Goal: Task Accomplishment & Management: Manage account settings

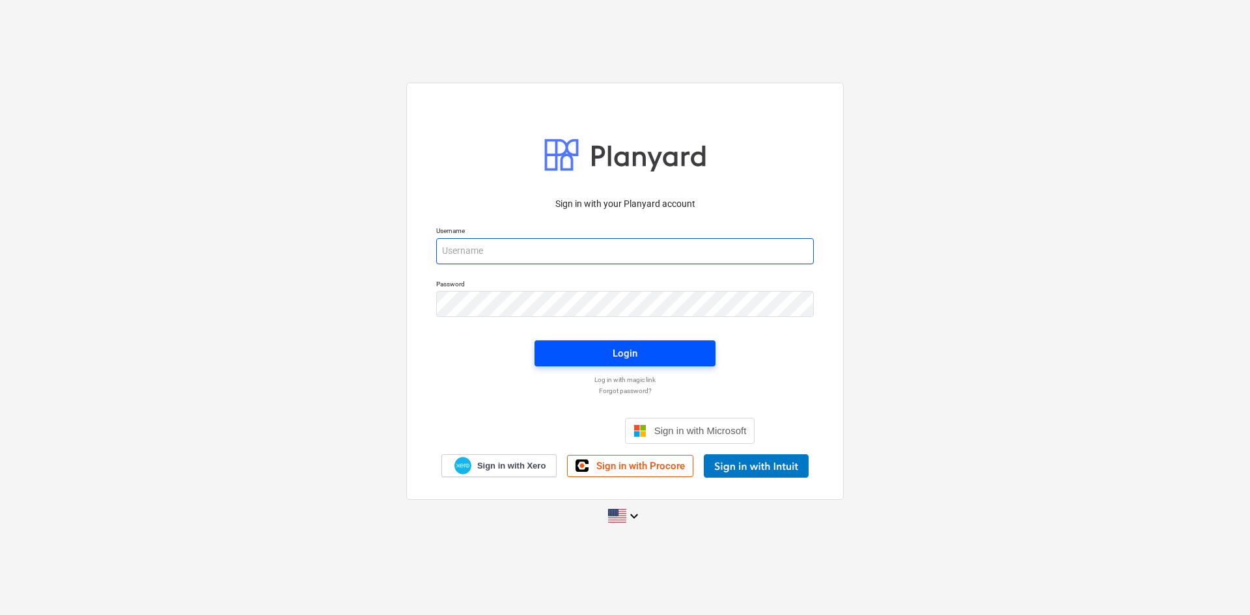
type input "[PERSON_NAME][EMAIL_ADDRESS][DOMAIN_NAME]"
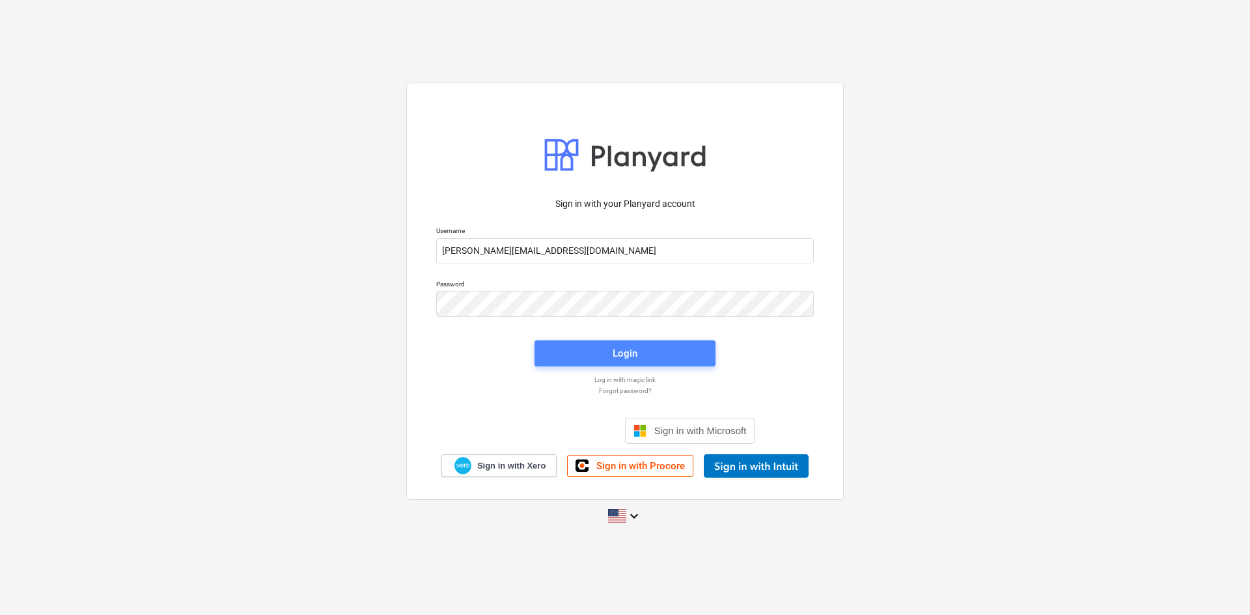
click at [555, 345] on span "Login" at bounding box center [625, 353] width 150 height 17
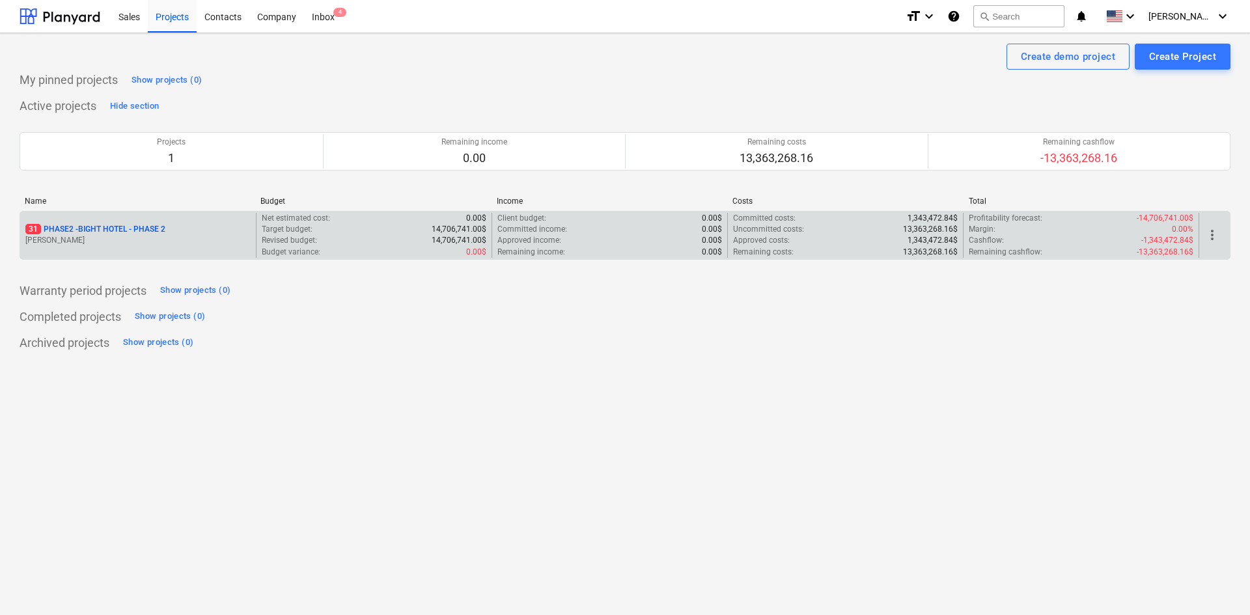
click at [61, 230] on p "31 PHASE2 - BIGHT HOTEL - PHASE 2" at bounding box center [95, 229] width 140 height 11
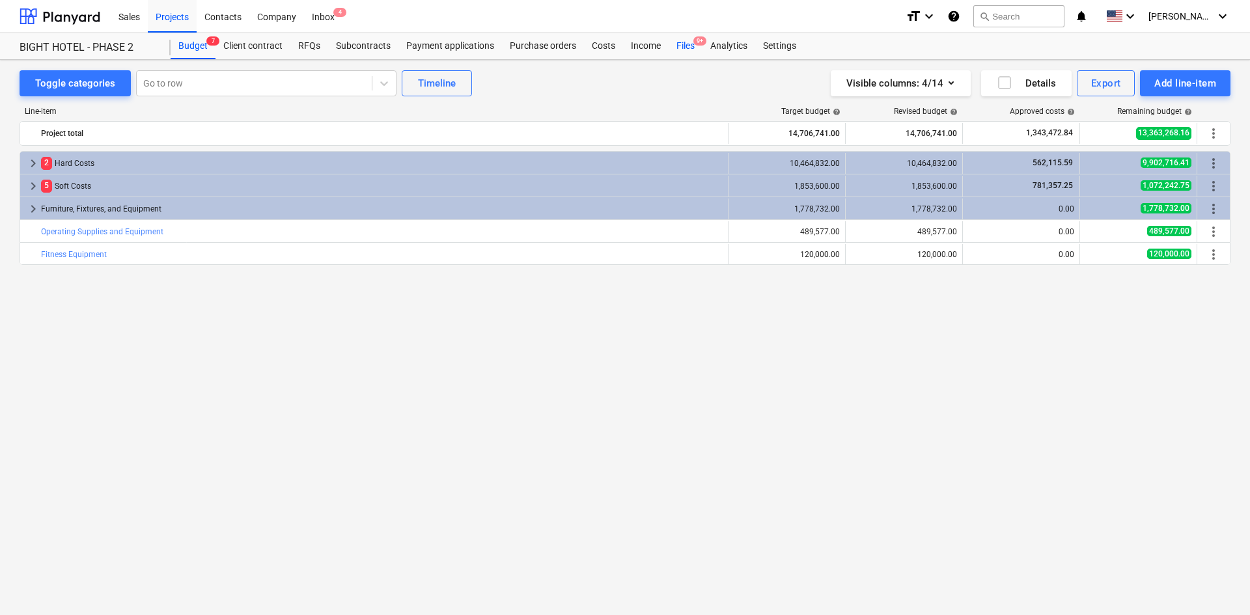
click at [692, 57] on div "Files 9+" at bounding box center [686, 46] width 34 height 26
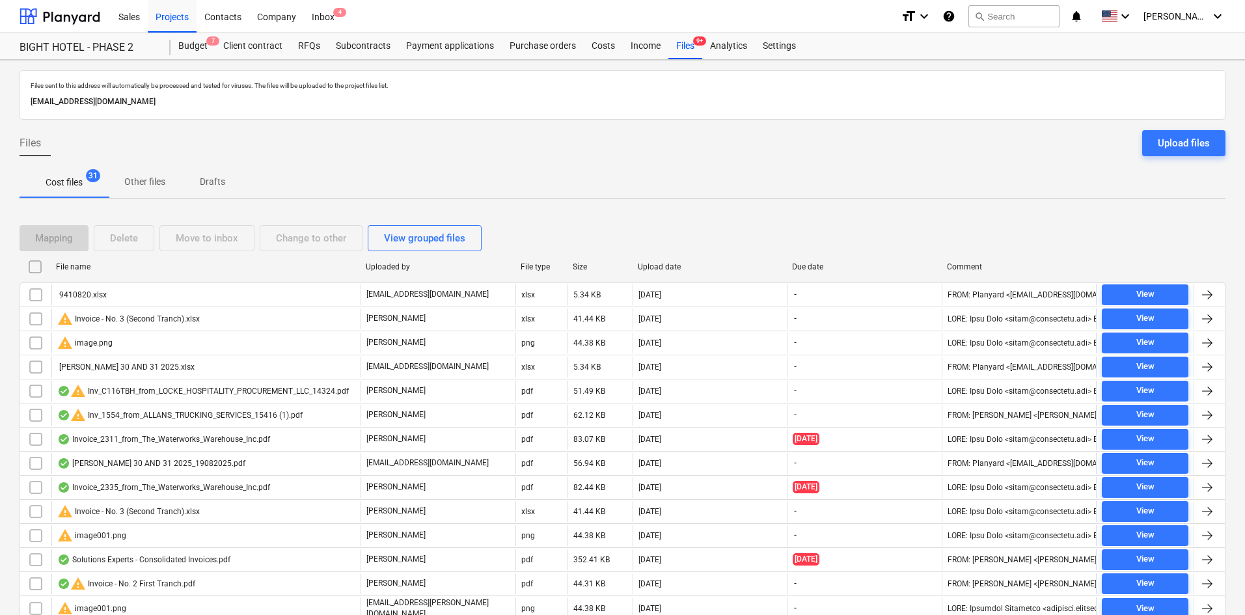
click at [387, 269] on div "Uploaded by" at bounding box center [438, 266] width 145 height 9
checkbox input "false"
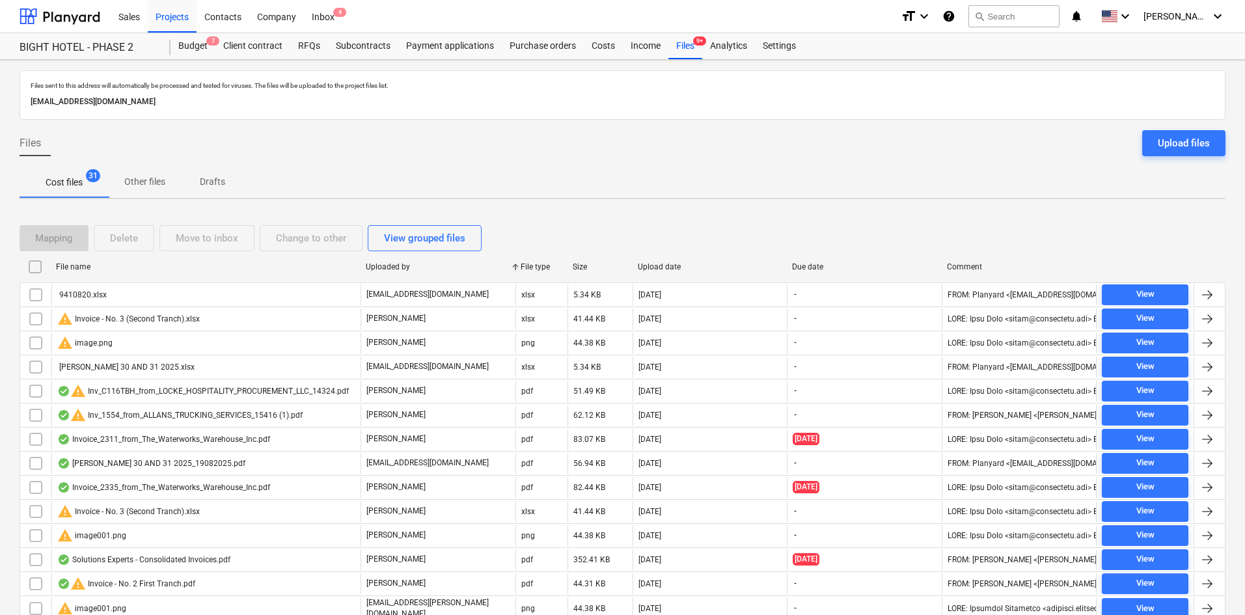
checkbox input "false"
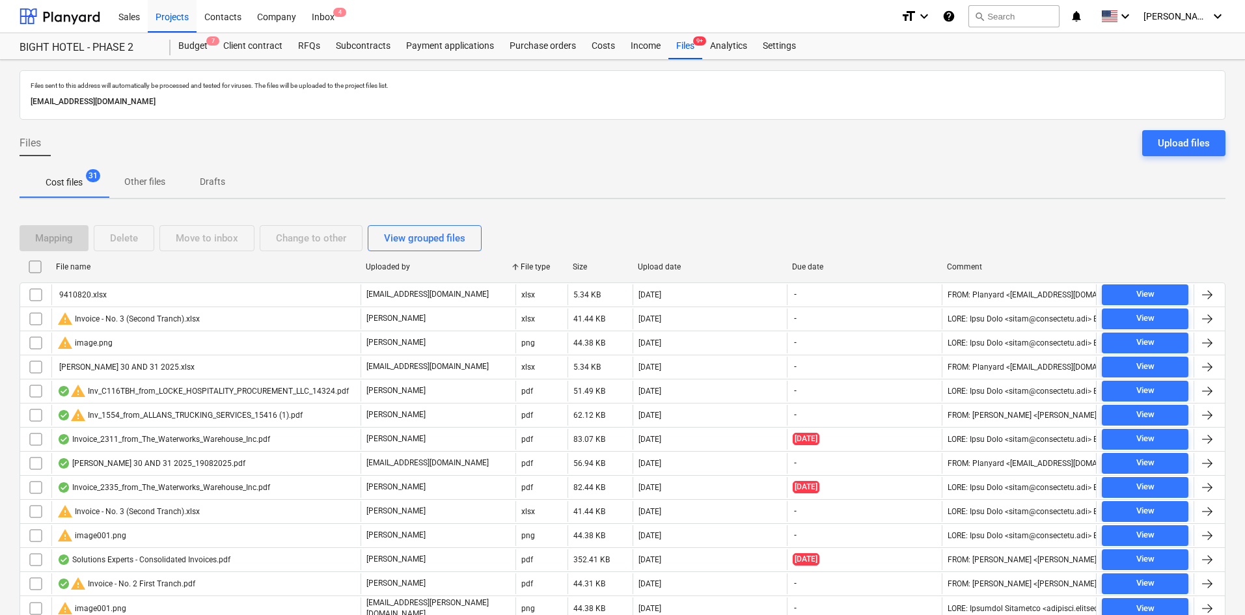
checkbox input "false"
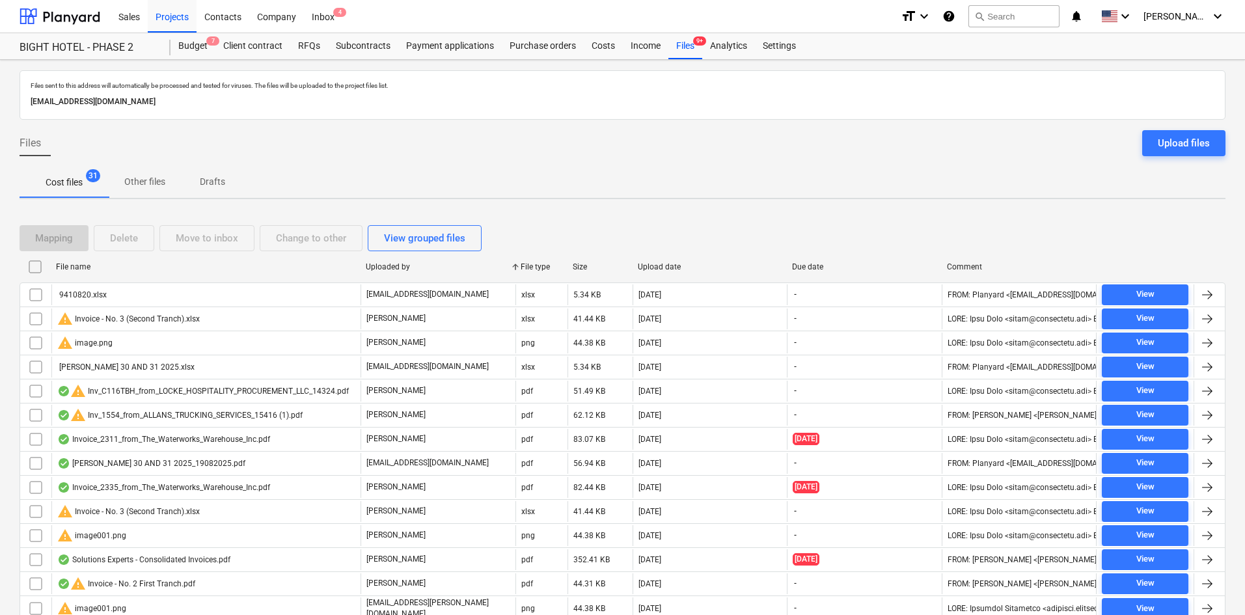
checkbox input "false"
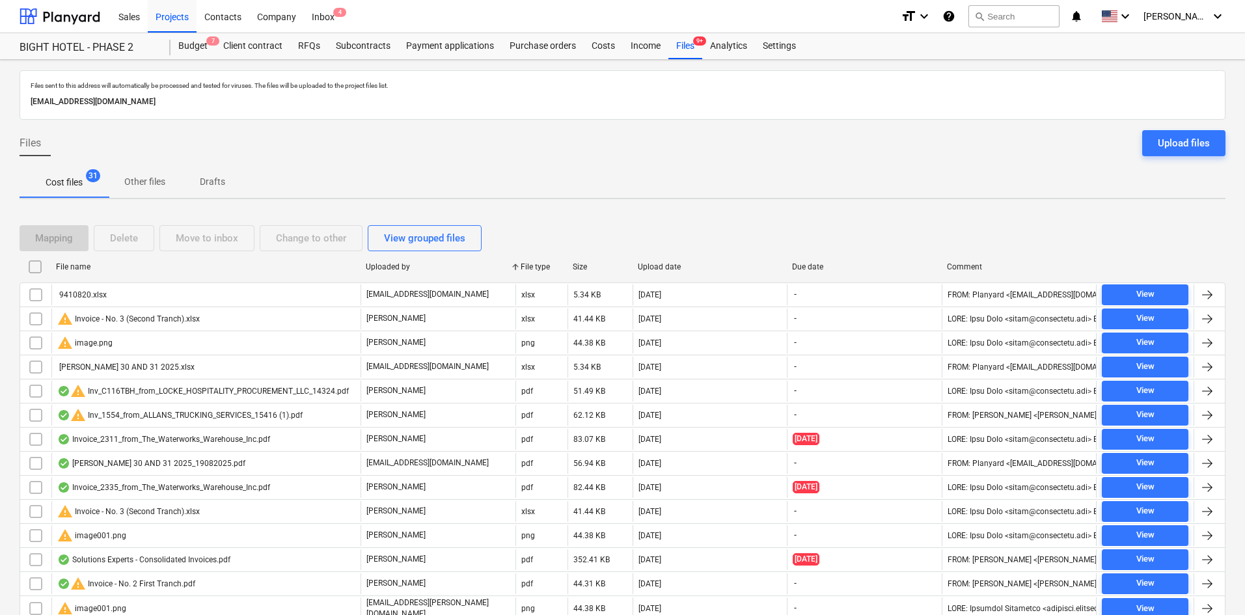
checkbox input "false"
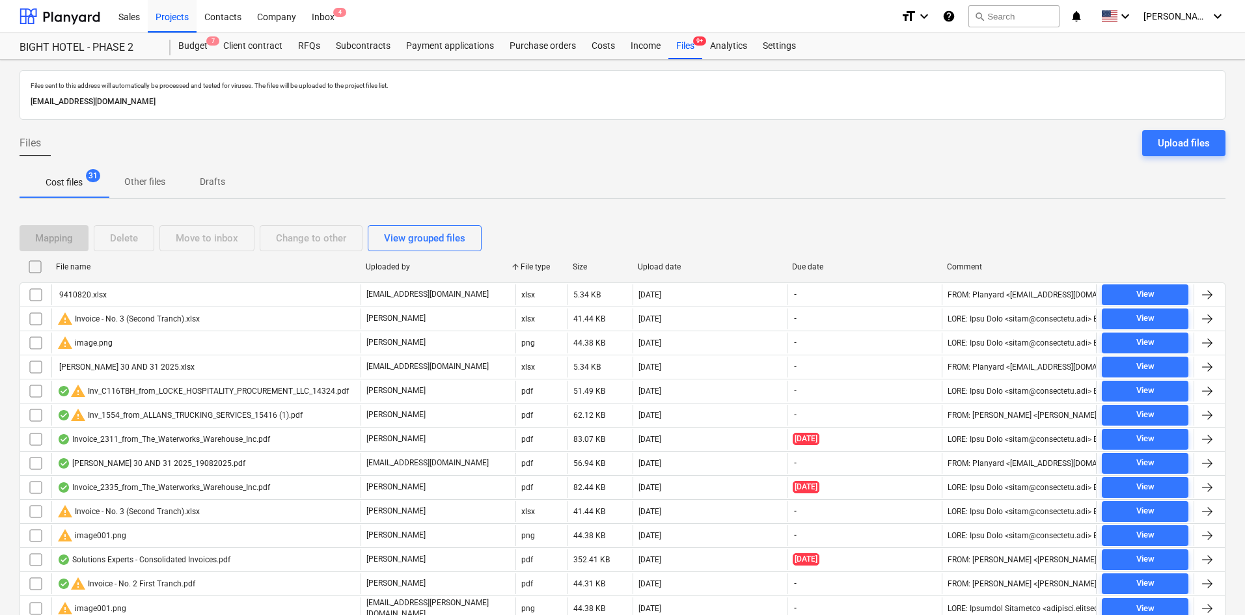
checkbox input "false"
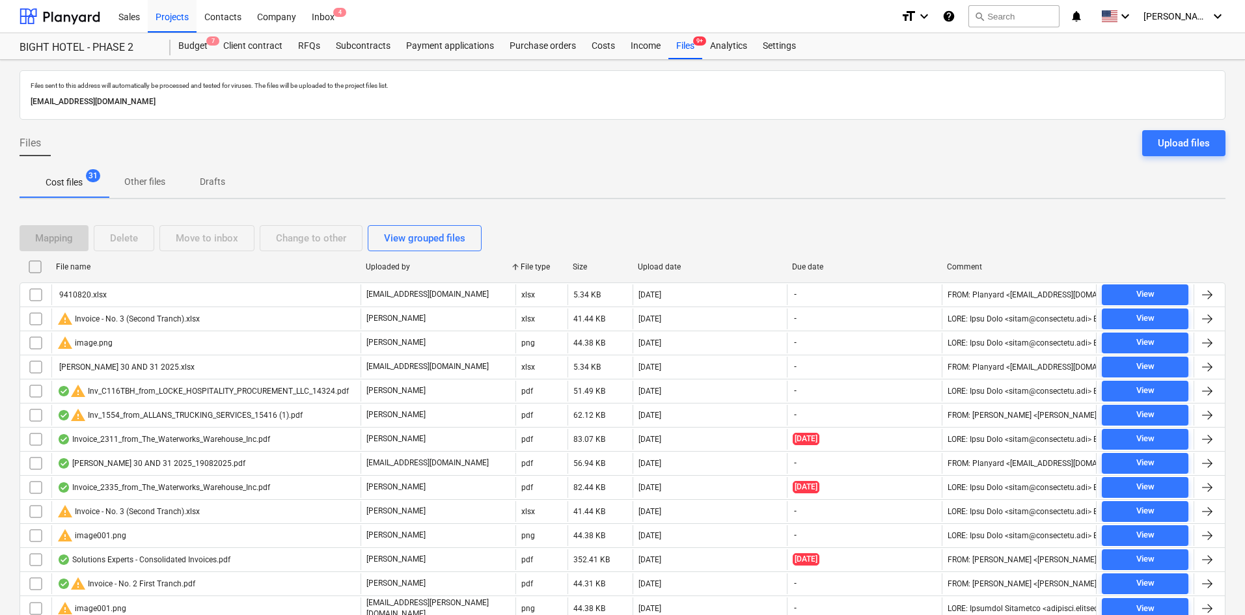
checkbox input "false"
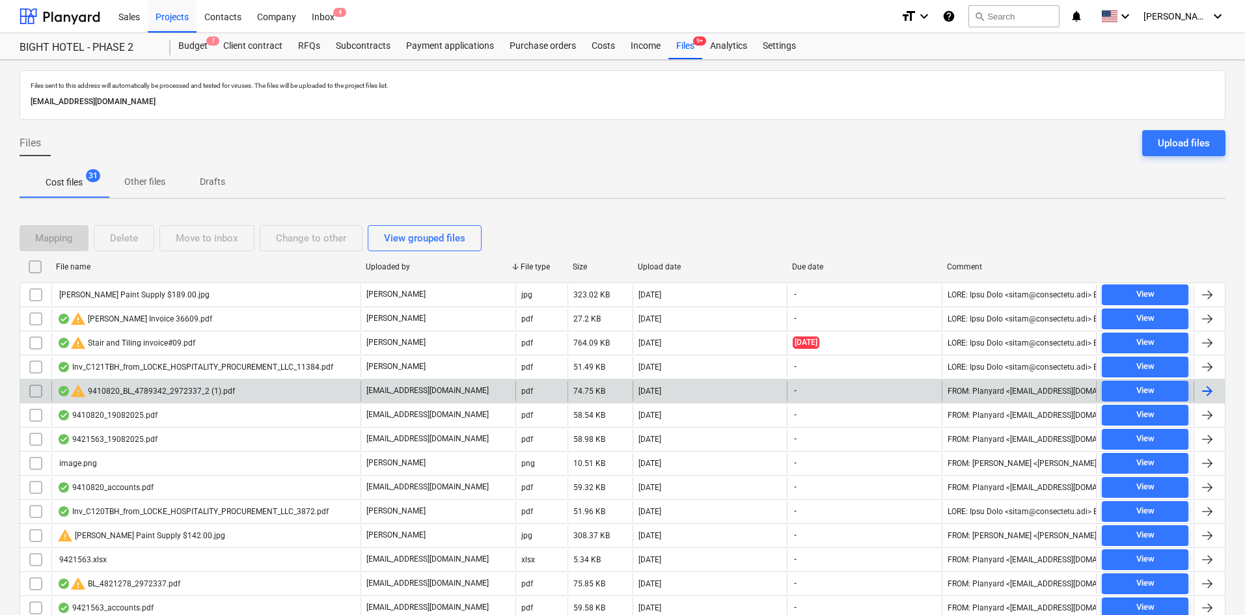
click at [34, 387] on input "checkbox" at bounding box center [35, 391] width 21 height 21
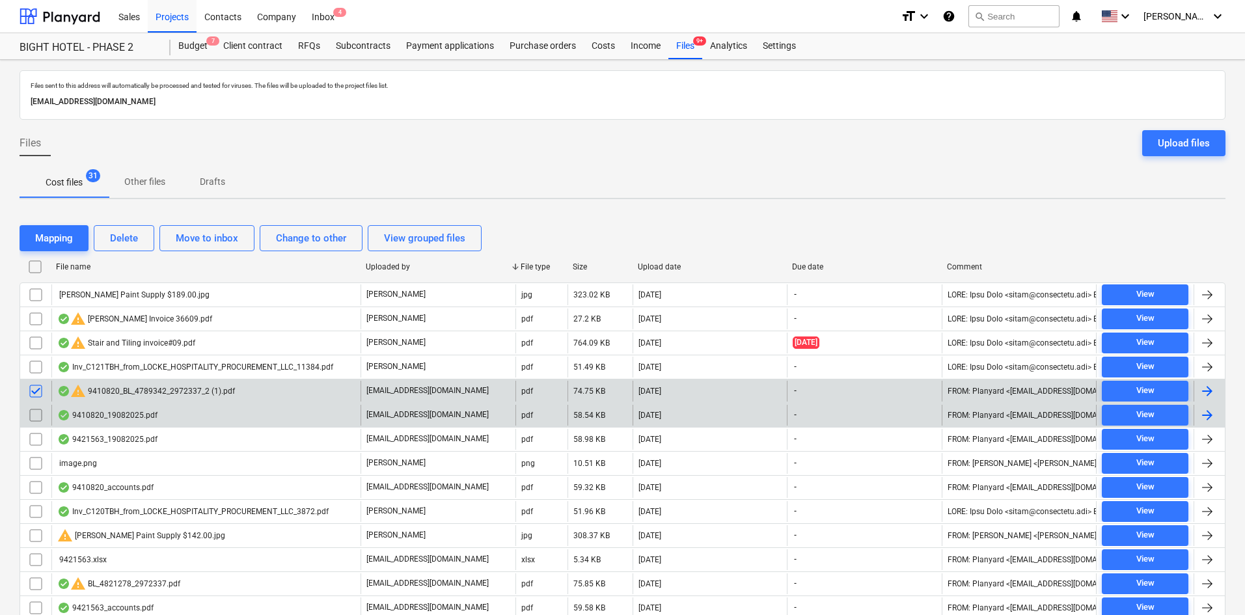
click at [35, 417] on input "checkbox" at bounding box center [35, 415] width 21 height 21
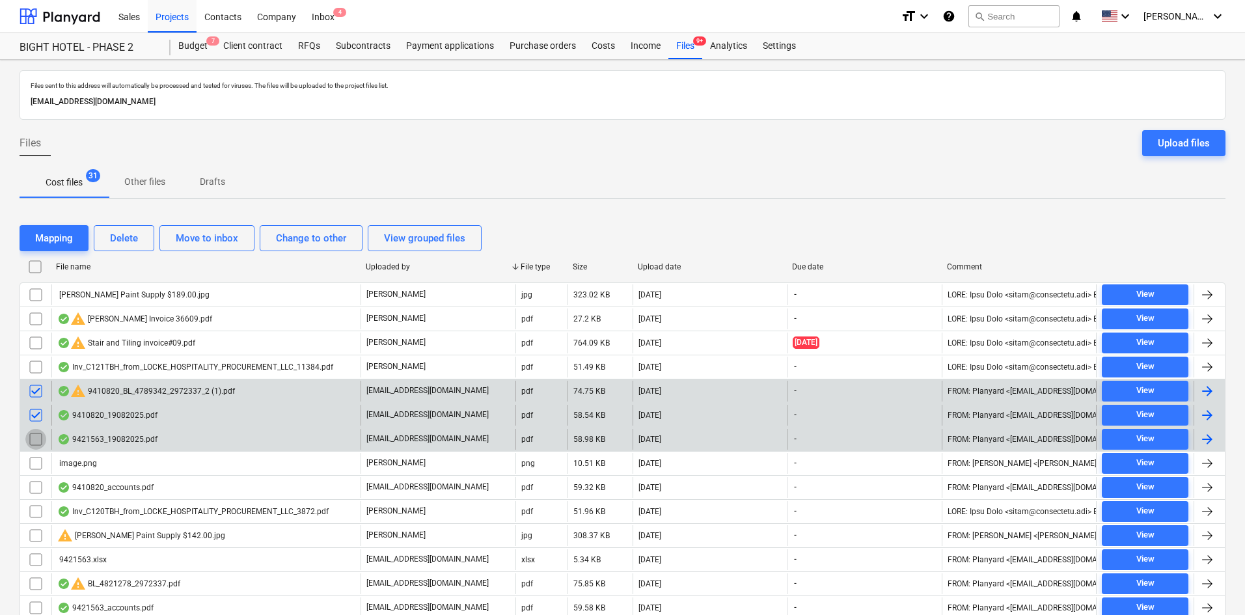
click at [35, 437] on input "checkbox" at bounding box center [35, 439] width 21 height 21
click at [113, 234] on div "Delete" at bounding box center [124, 238] width 28 height 17
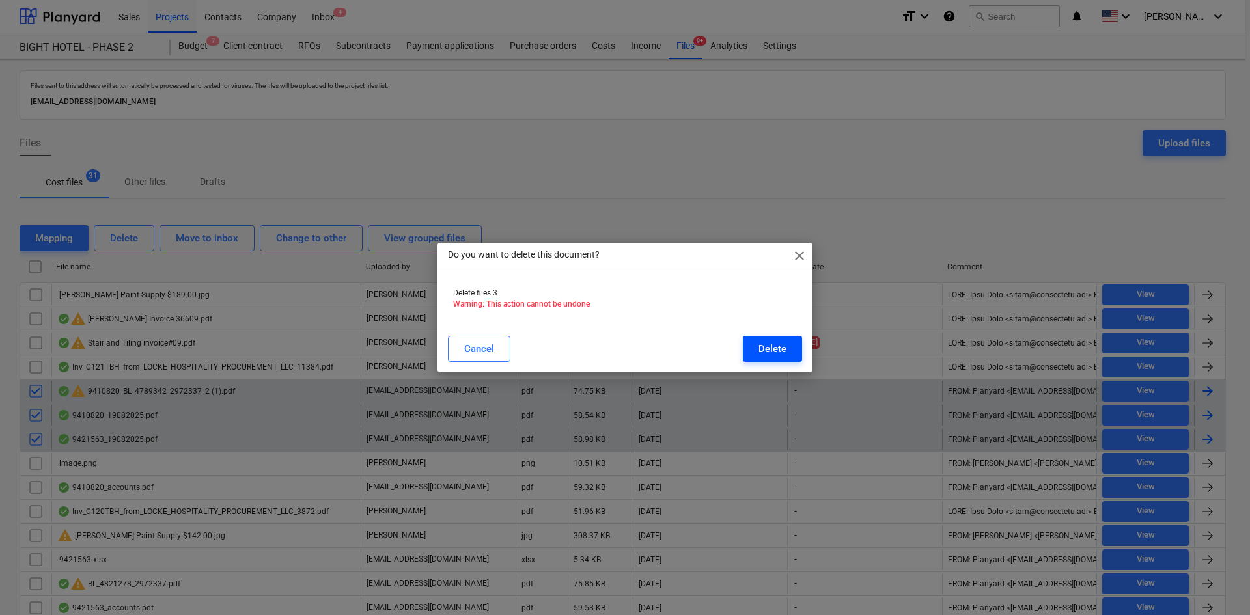
click at [765, 345] on div "Delete" at bounding box center [772, 348] width 28 height 17
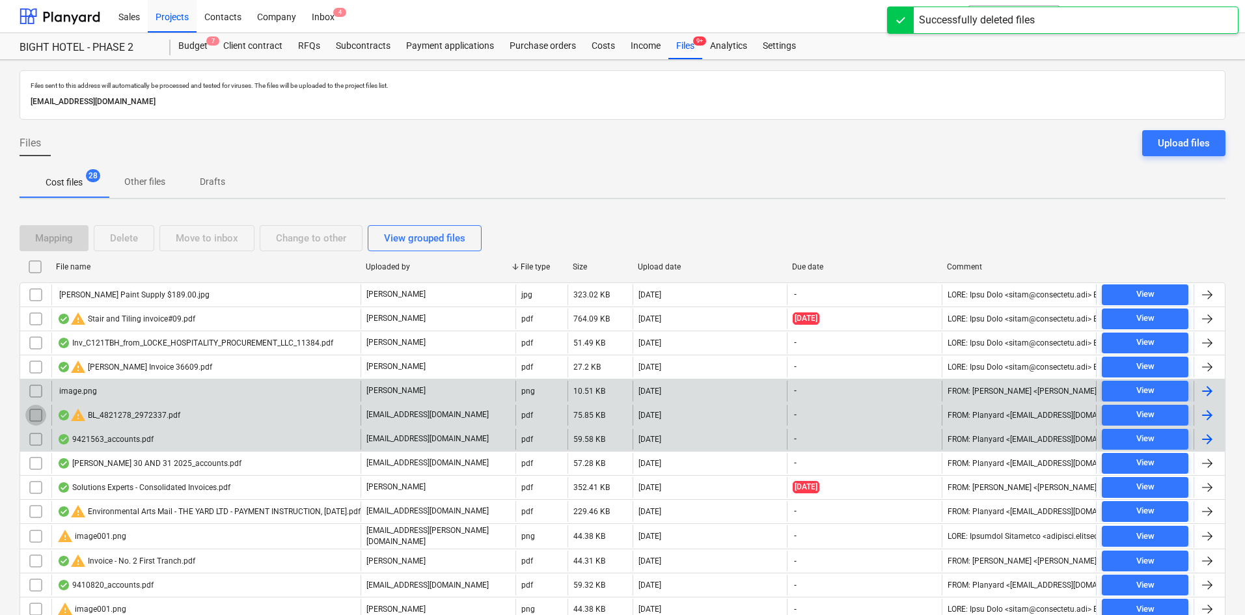
click at [37, 415] on input "checkbox" at bounding box center [35, 415] width 21 height 21
click at [40, 441] on input "checkbox" at bounding box center [35, 439] width 21 height 21
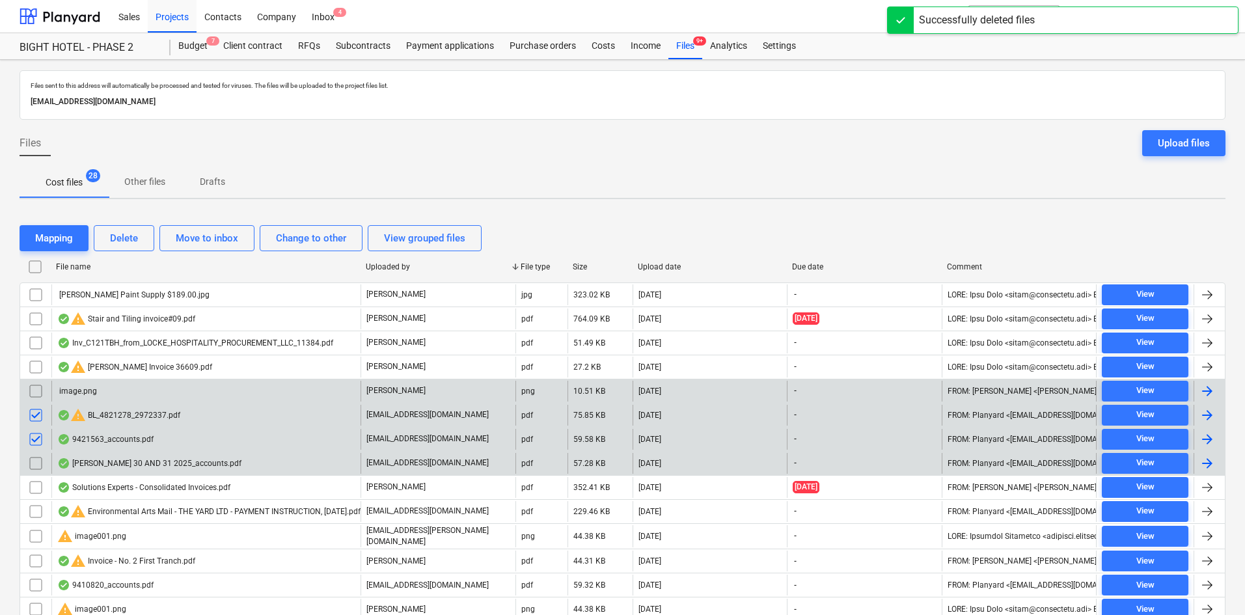
click at [41, 465] on input "checkbox" at bounding box center [35, 463] width 21 height 21
click at [137, 251] on div "Mapping Delete Move to inbox Change to other View grouped files" at bounding box center [623, 238] width 1206 height 36
click at [135, 234] on div "Delete" at bounding box center [124, 238] width 28 height 17
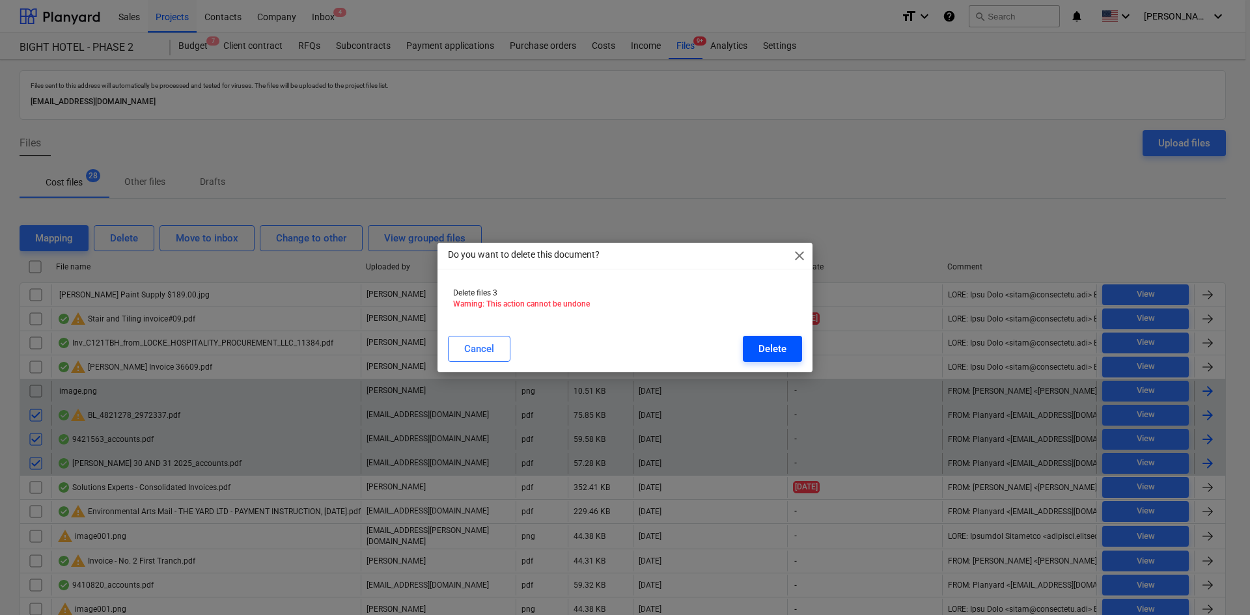
click at [783, 343] on div "Delete" at bounding box center [772, 348] width 28 height 17
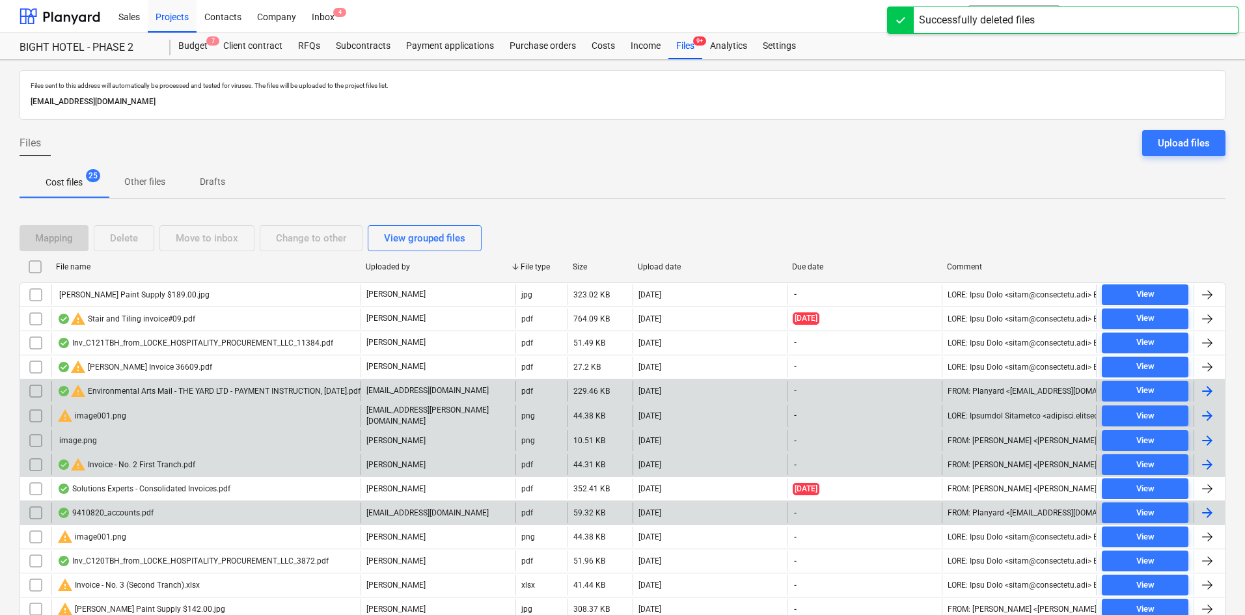
scroll to position [65, 0]
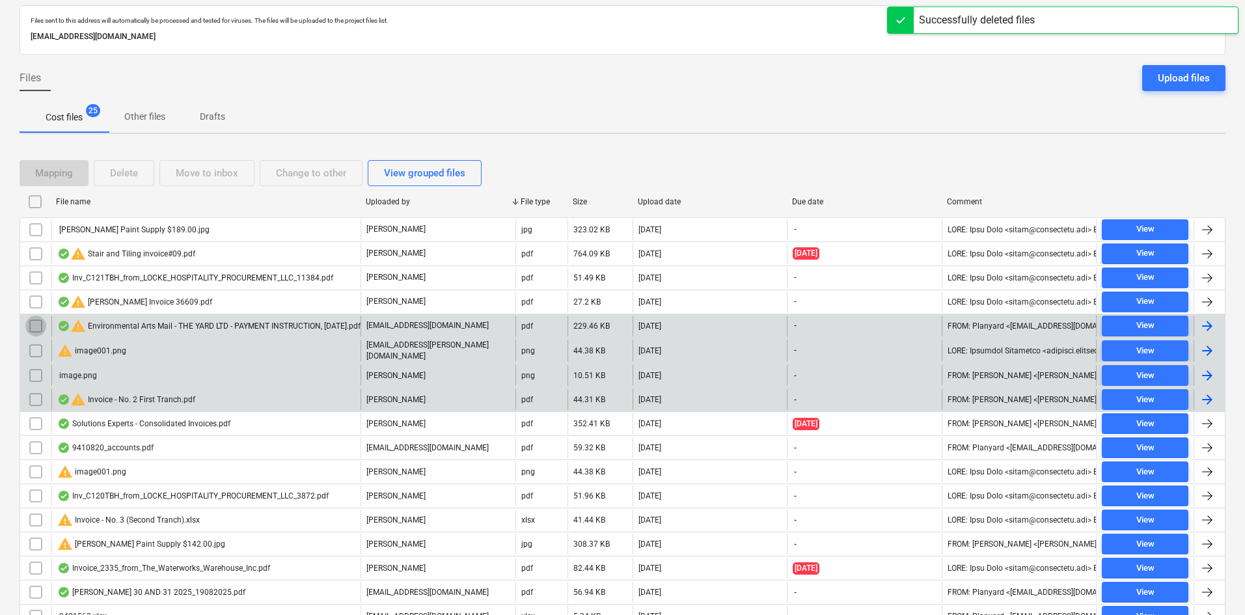
click at [36, 324] on input "checkbox" at bounding box center [35, 326] width 21 height 21
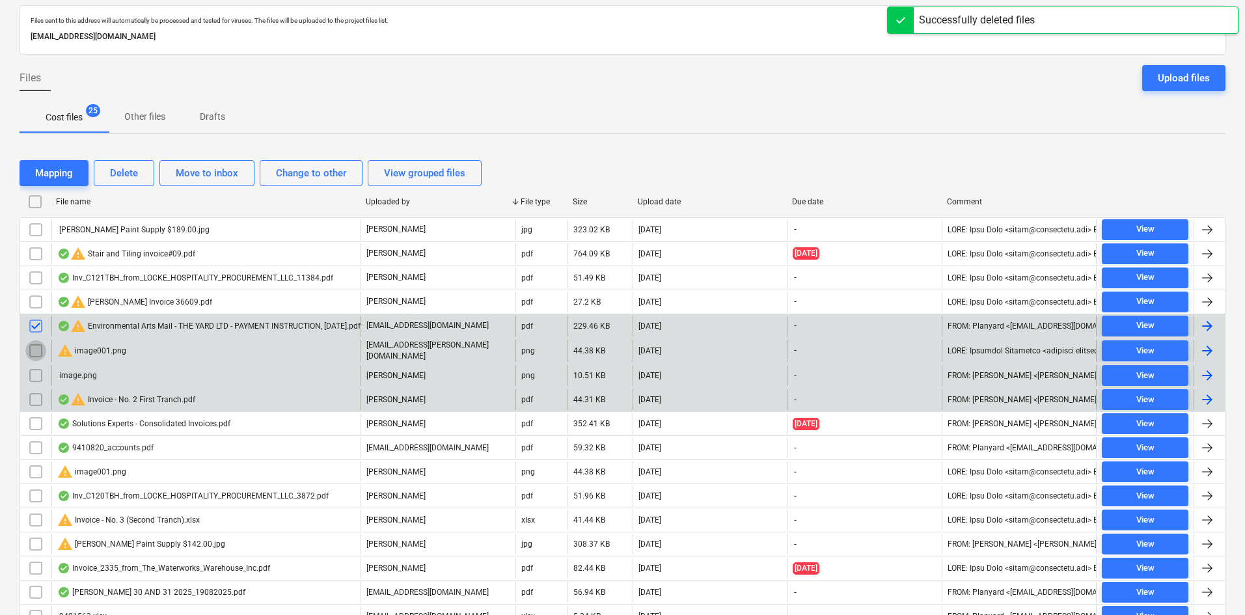
click at [29, 340] on input "checkbox" at bounding box center [35, 350] width 21 height 21
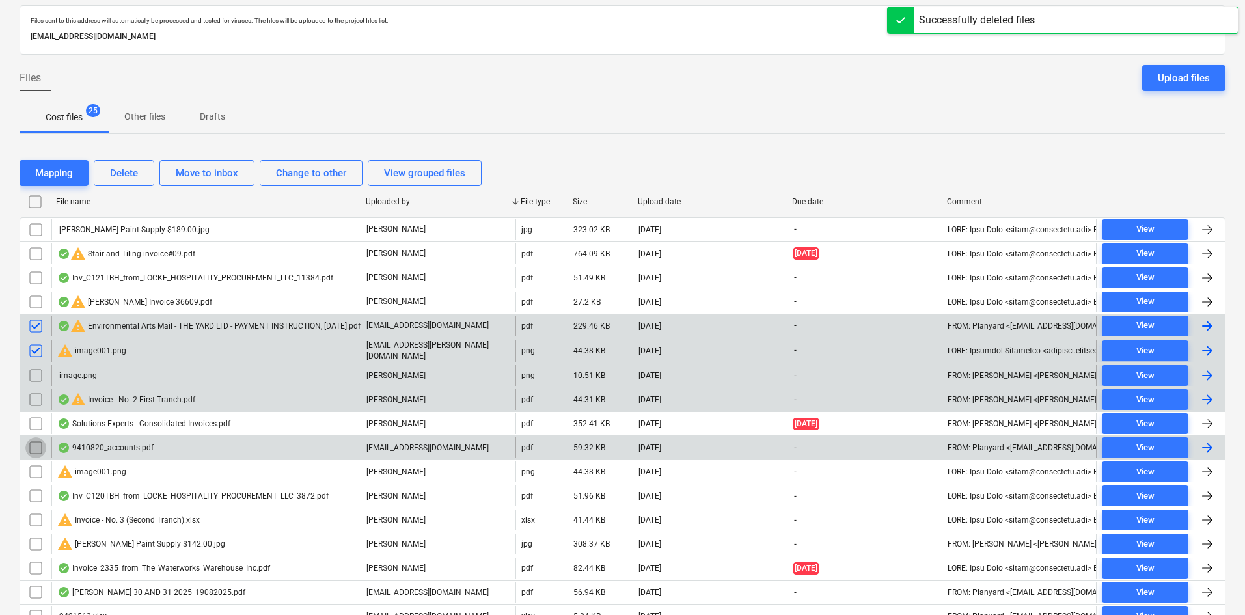
click at [31, 445] on input "checkbox" at bounding box center [35, 447] width 21 height 21
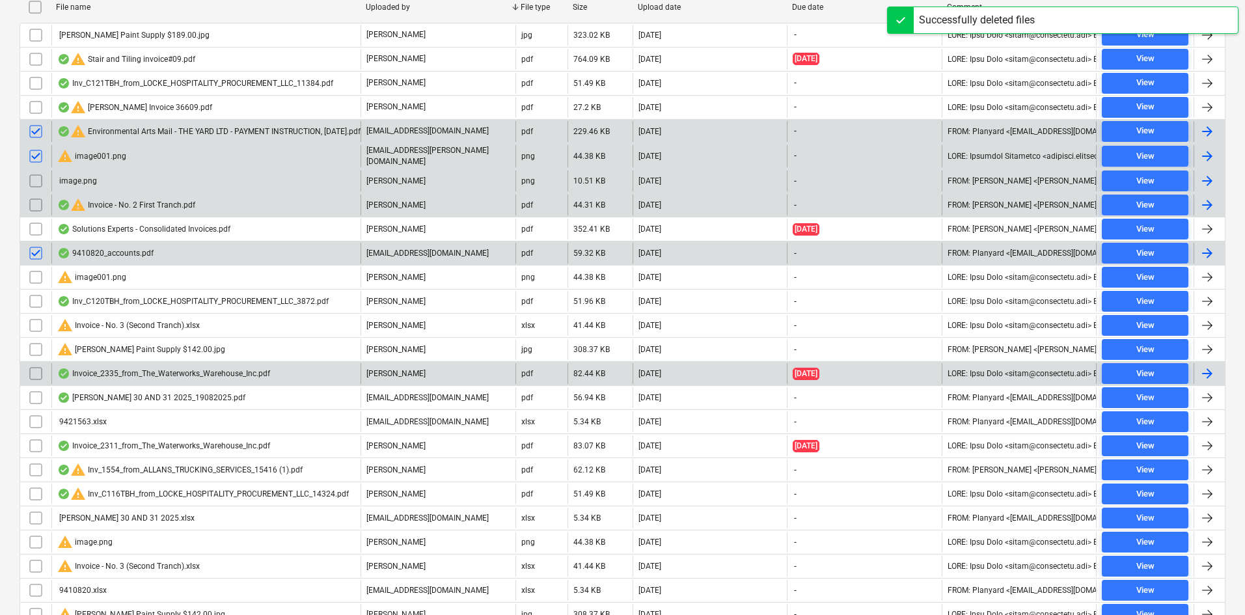
scroll to position [260, 0]
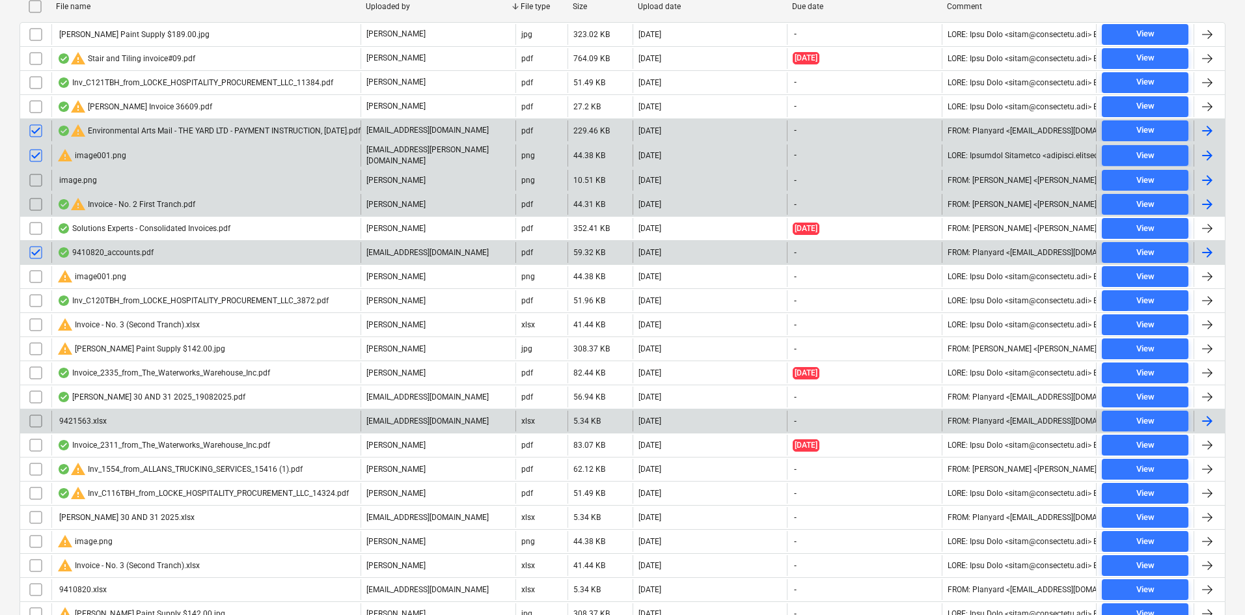
click at [36, 395] on input "checkbox" at bounding box center [35, 397] width 21 height 21
click at [35, 416] on input "checkbox" at bounding box center [35, 421] width 21 height 21
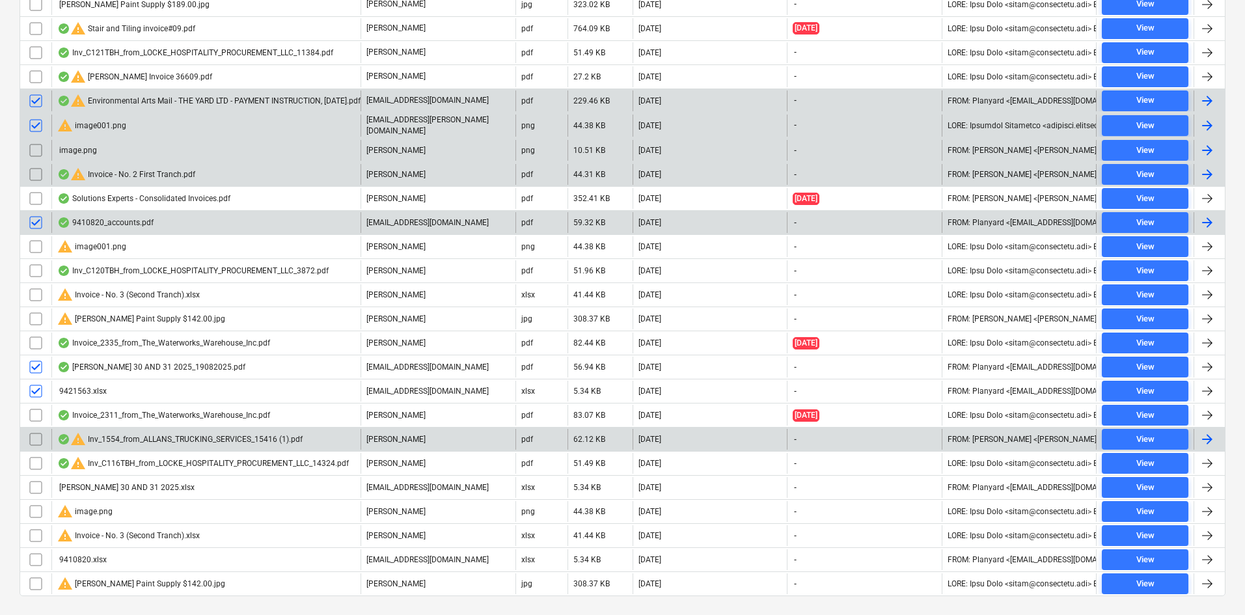
scroll to position [317, 0]
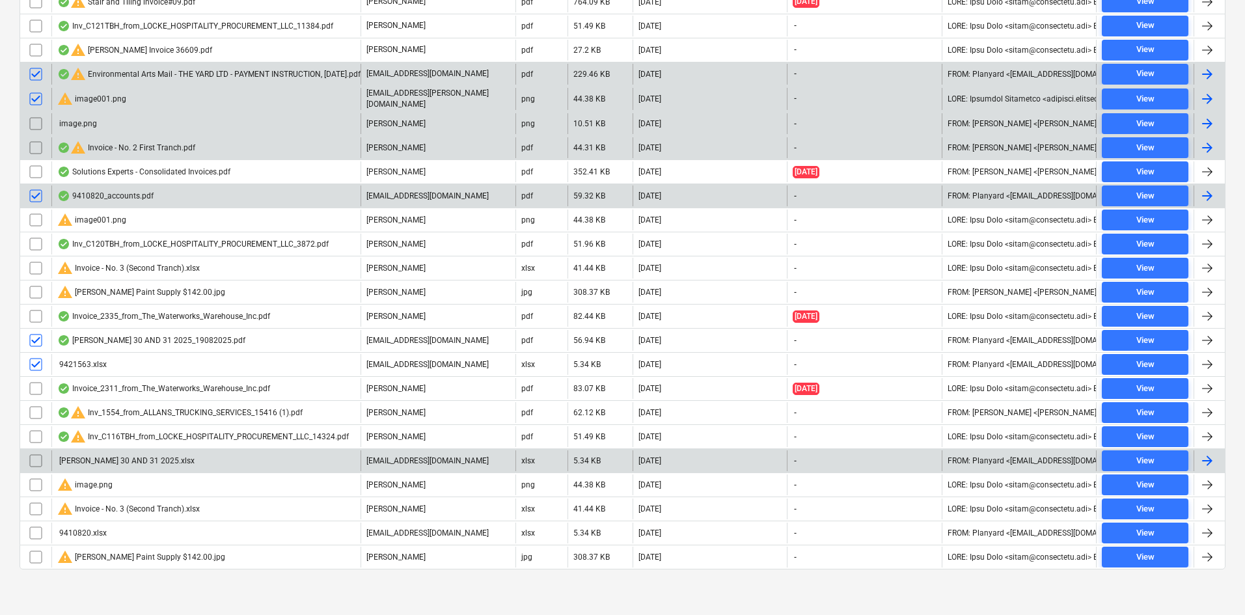
click at [41, 460] on input "checkbox" at bounding box center [35, 460] width 21 height 21
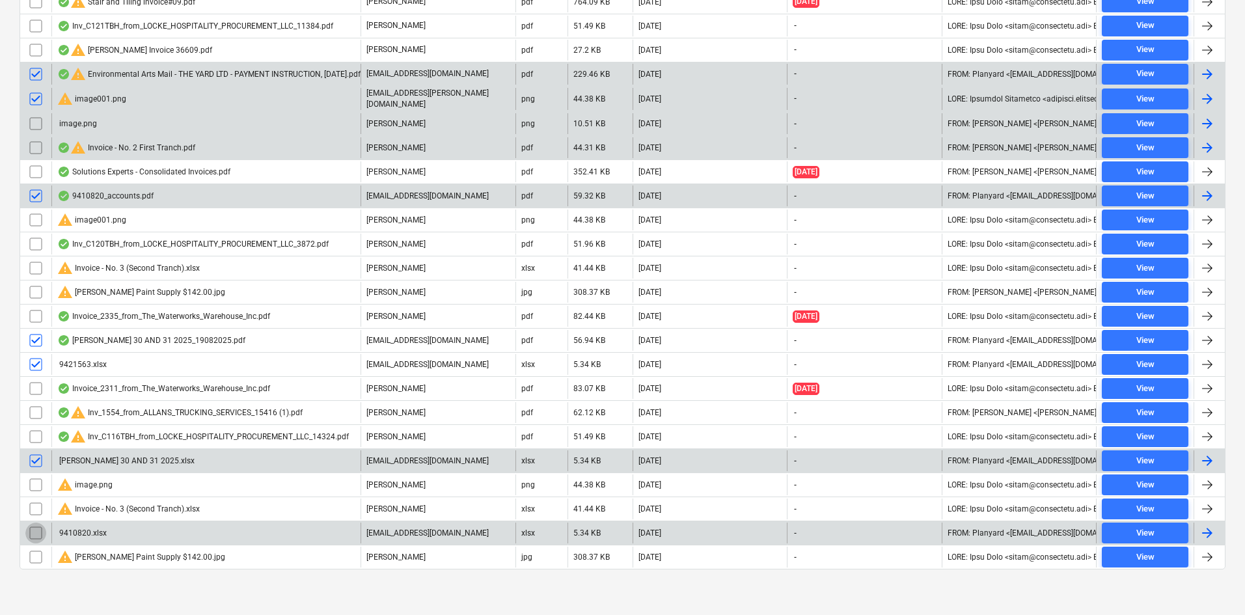
click at [35, 526] on input "checkbox" at bounding box center [35, 533] width 21 height 21
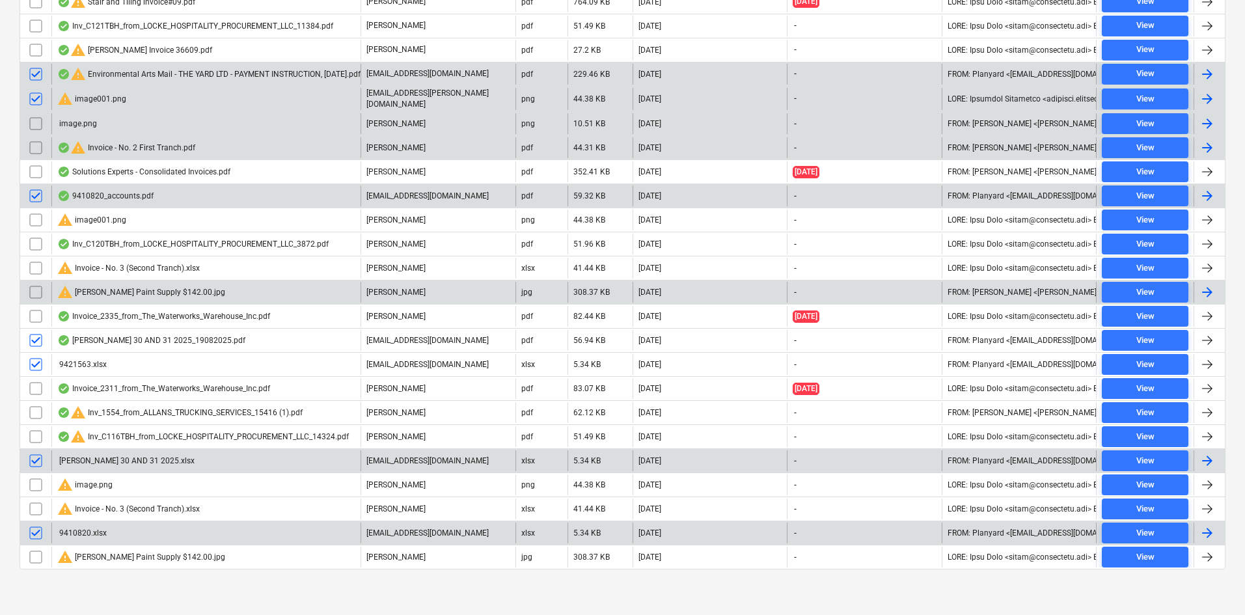
scroll to position [0, 0]
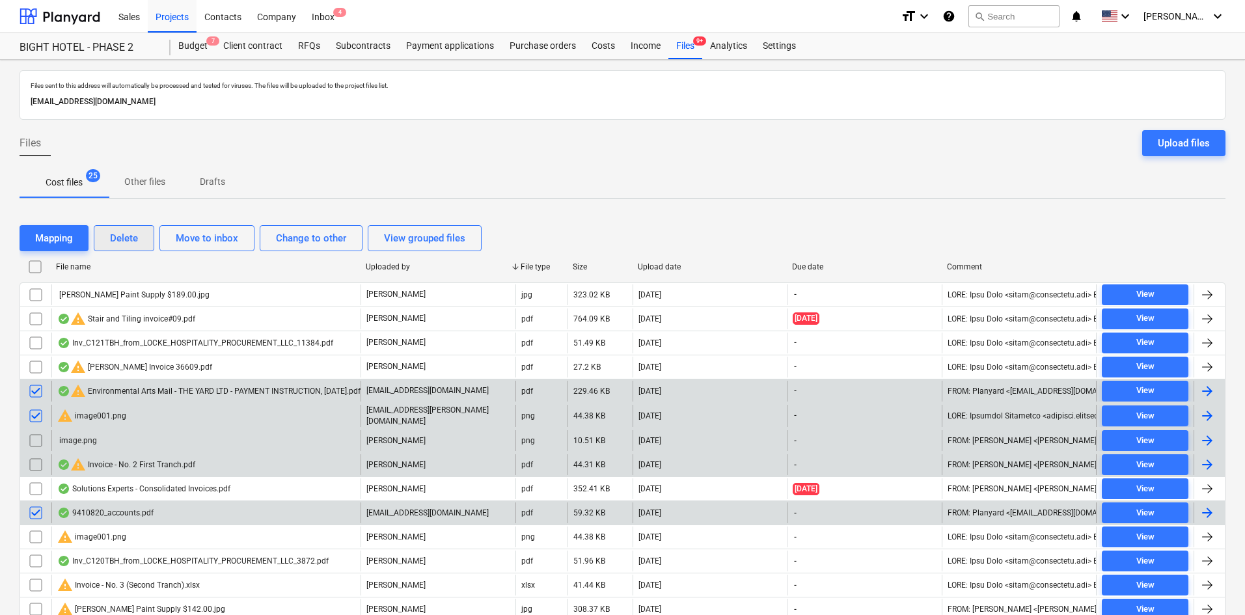
click at [126, 242] on div "Delete" at bounding box center [124, 238] width 28 height 17
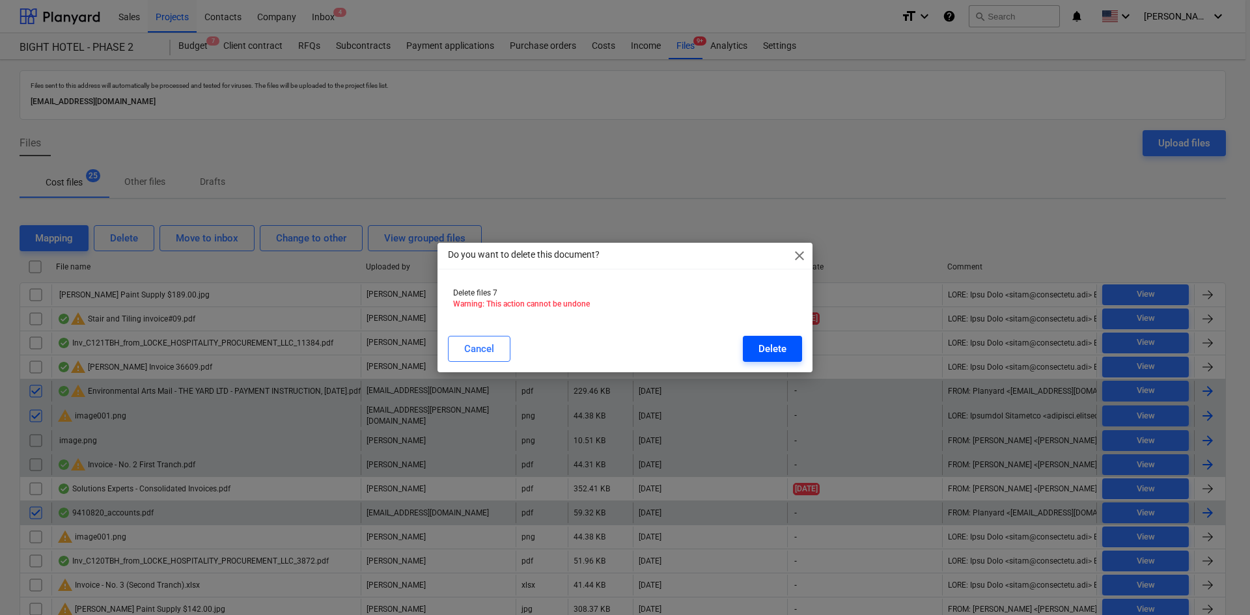
click at [769, 348] on div "Delete" at bounding box center [772, 348] width 28 height 17
